Goal: Download file/media

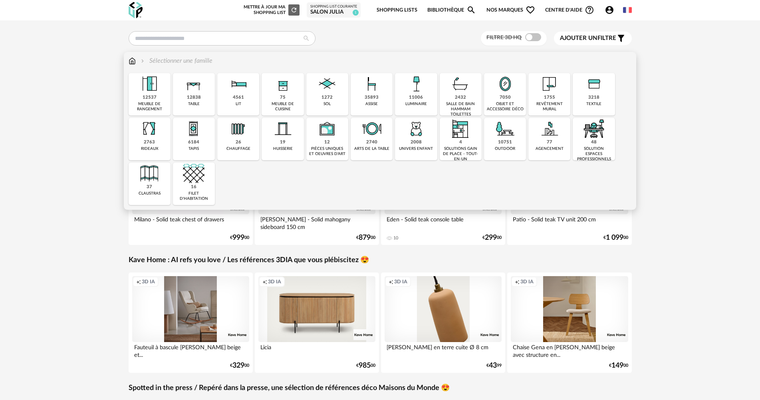
click at [548, 92] on img at bounding box center [550, 84] width 22 height 22
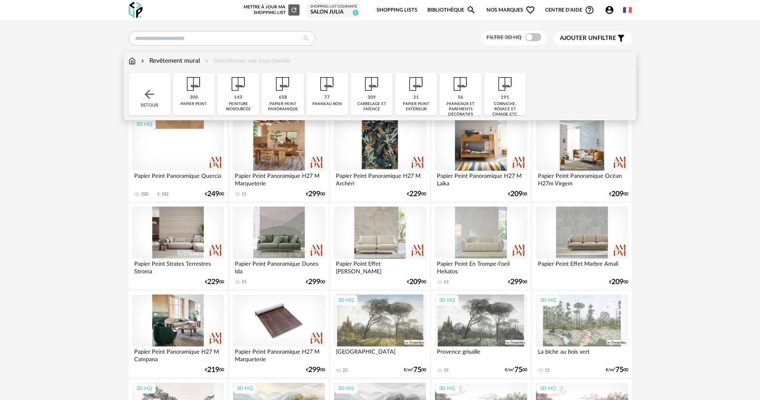
click at [364, 96] on div "309 [GEOGRAPHIC_DATA] et faïence" at bounding box center [371, 94] width 42 height 42
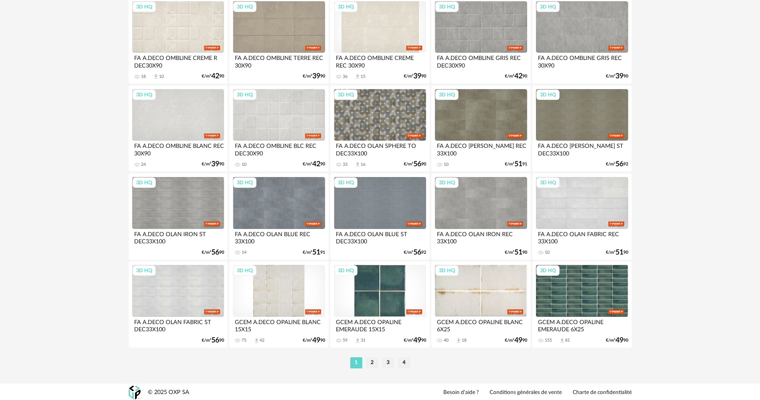
scroll to position [1525, 0]
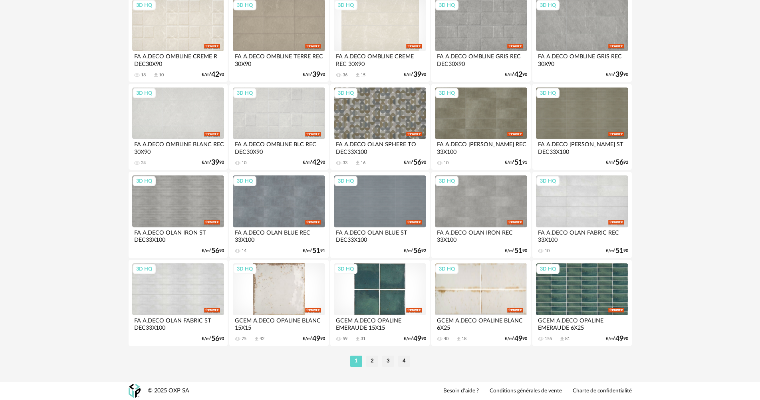
click at [285, 294] on div "3D HQ" at bounding box center [279, 289] width 92 height 52
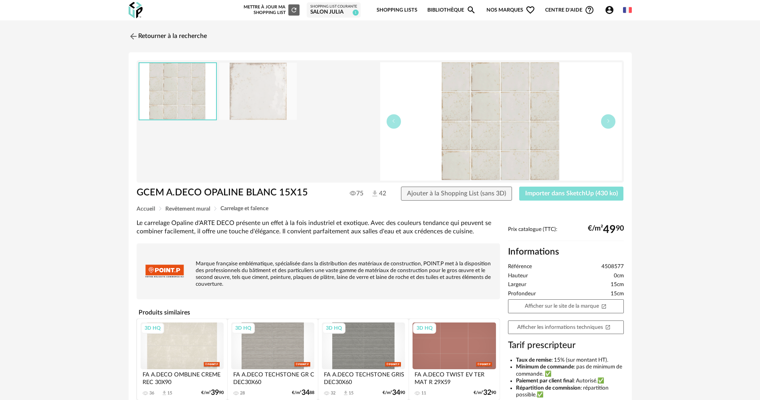
click at [540, 195] on span "Importer dans SketchUp (430 ko)" at bounding box center [571, 193] width 93 height 6
